Goal: Task Accomplishment & Management: Use online tool/utility

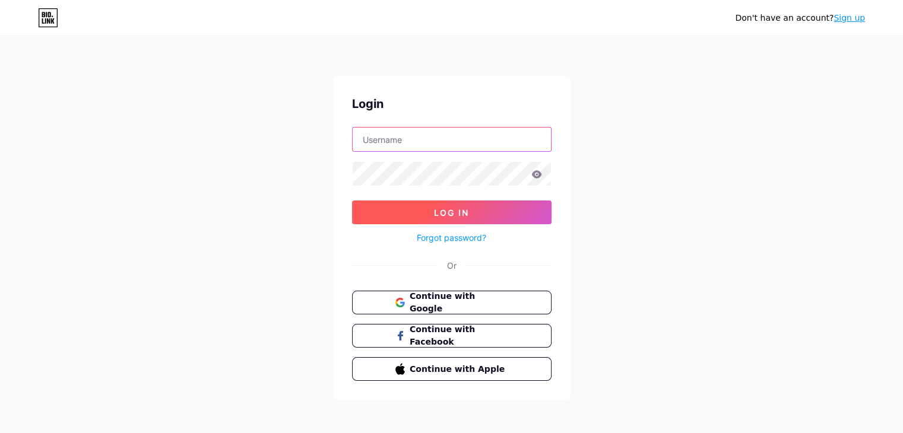
type input "juliagonzalezz1212@gmail.com"
click at [414, 207] on button "Log In" at bounding box center [451, 213] width 199 height 24
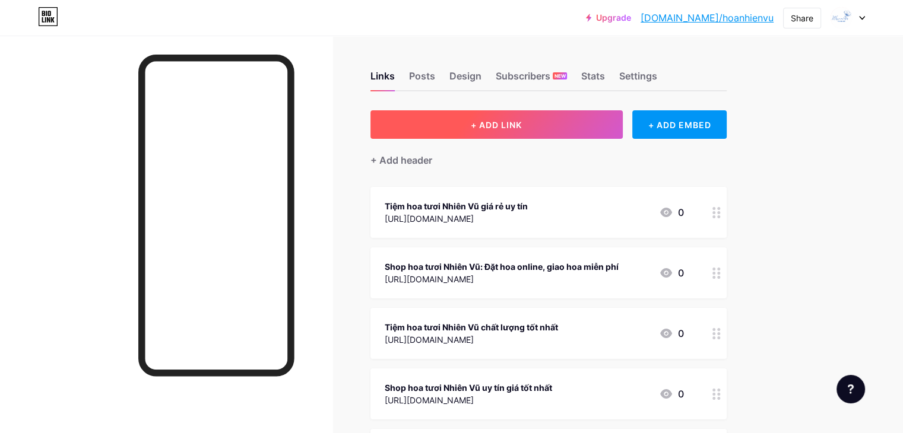
click at [518, 129] on button "+ ADD LINK" at bounding box center [496, 124] width 252 height 28
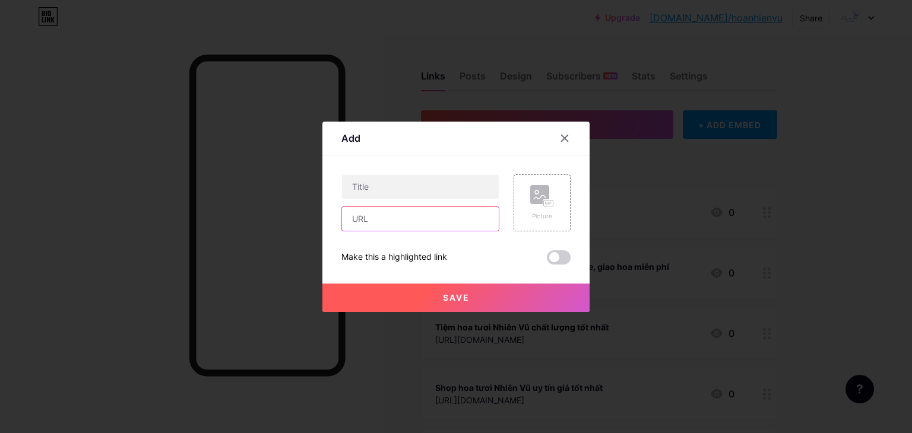
click at [396, 226] on input "text" at bounding box center [420, 219] width 157 height 24
paste input "https://hoanhienvu.com/hoa-tinh-yeu"
type input "https://hoanhienvu.com/hoa-tinh-yeu"
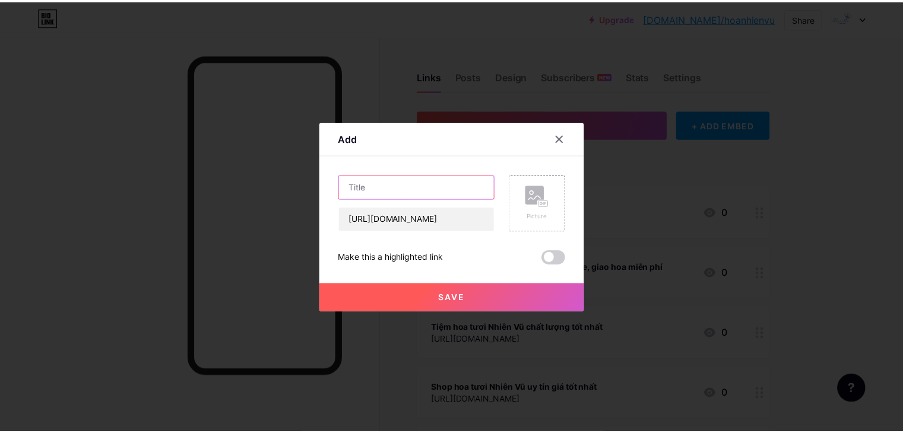
scroll to position [0, 0]
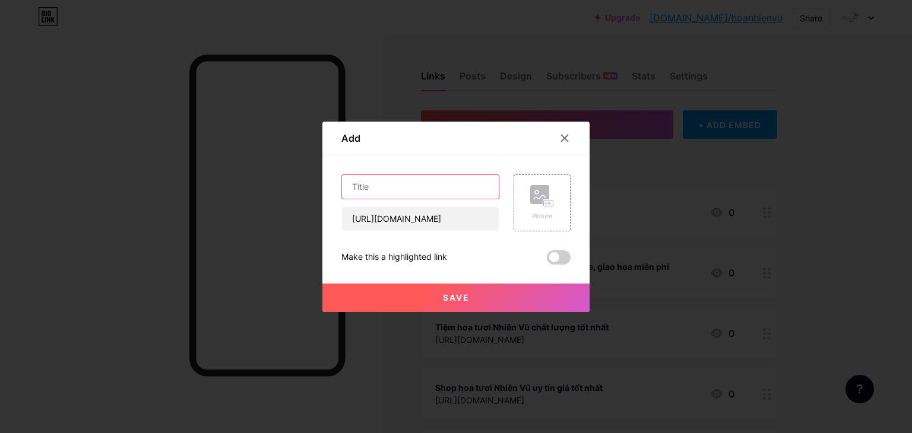
click at [388, 188] on input "text" at bounding box center [420, 187] width 157 height 24
type input "Hoa tình yêu đẹp giá tốt"
click at [475, 296] on button "Save" at bounding box center [455, 298] width 267 height 28
